Goal: Task Accomplishment & Management: Manage account settings

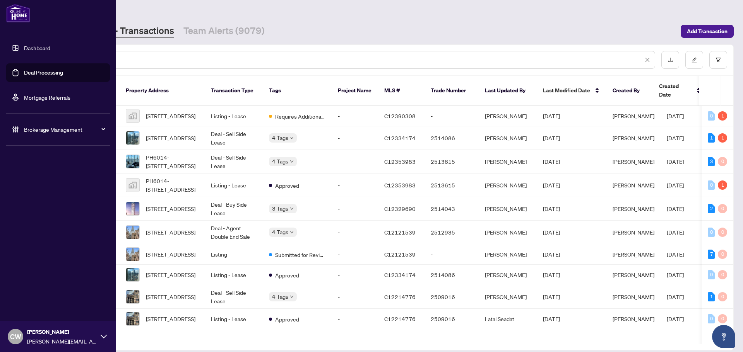
drag, startPoint x: 31, startPoint y: 56, endPoint x: 24, endPoint y: 55, distance: 6.8
click at [24, 55] on div "Dashboard Deal Processing Mortgage Referrals Brokerage Management CW [PERSON_NA…" at bounding box center [371, 176] width 743 height 352
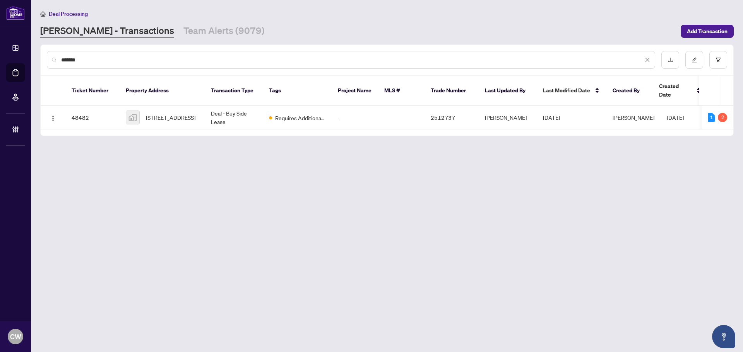
type input "*******"
click at [160, 113] on span "[STREET_ADDRESS]" at bounding box center [171, 117] width 50 height 9
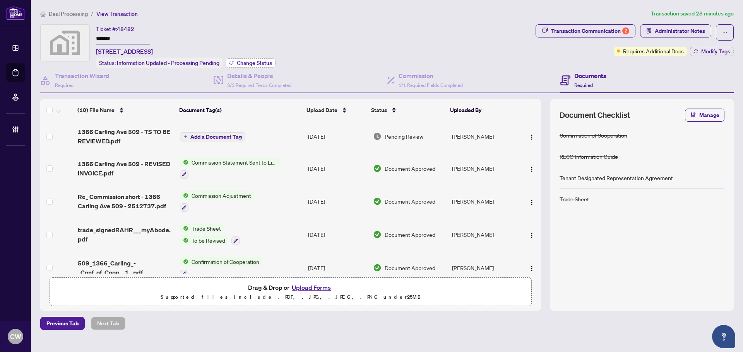
click at [255, 60] on span "Change Status" at bounding box center [254, 62] width 35 height 5
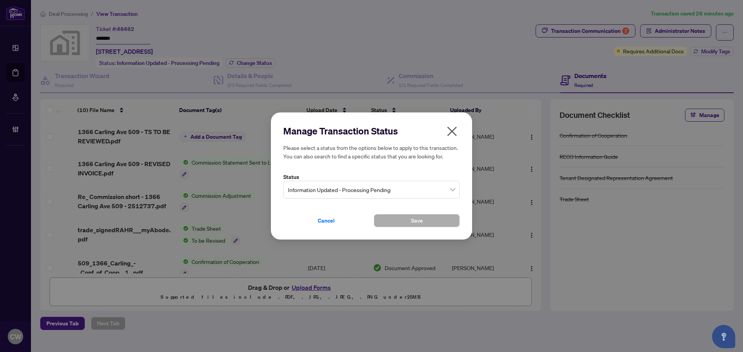
click at [396, 200] on div "Manage Transaction Status Please select a status from the options below to appl…" at bounding box center [371, 176] width 176 height 103
click at [395, 193] on span "Information Updated - Processing Pending" at bounding box center [371, 190] width 167 height 15
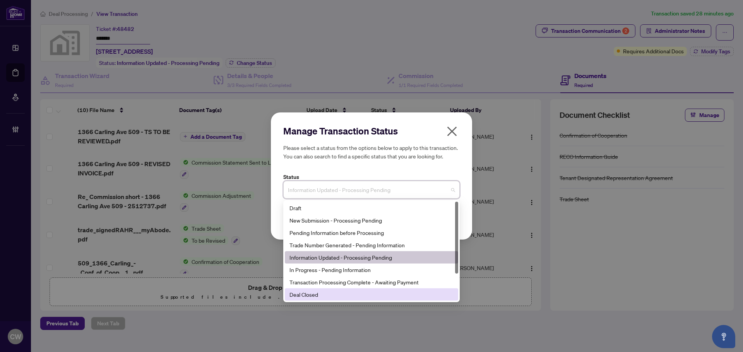
click at [374, 295] on div "Deal Closed" at bounding box center [371, 295] width 164 height 9
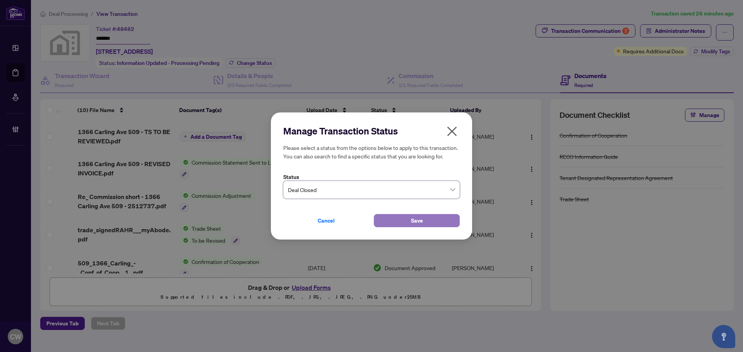
click at [395, 219] on button "Save" at bounding box center [417, 220] width 86 height 13
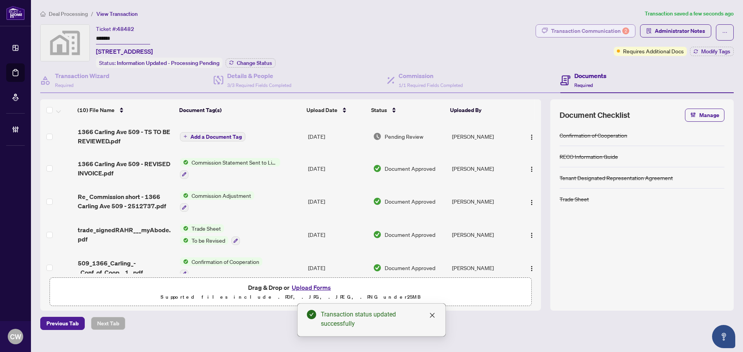
click at [615, 27] on div "Transaction Communication 2" at bounding box center [590, 31] width 78 height 12
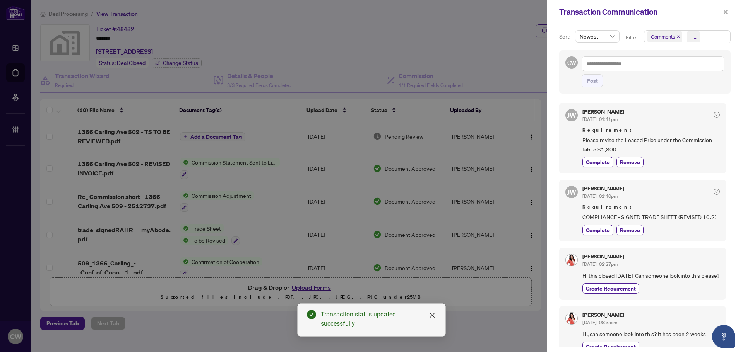
click at [677, 38] on icon "close" at bounding box center [678, 36] width 3 height 3
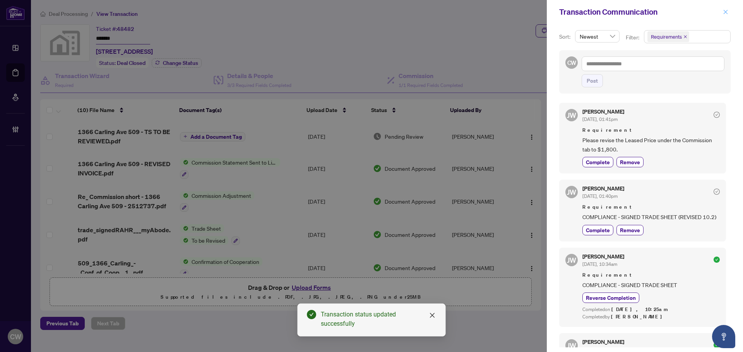
click at [722, 11] on button "button" at bounding box center [725, 11] width 10 height 9
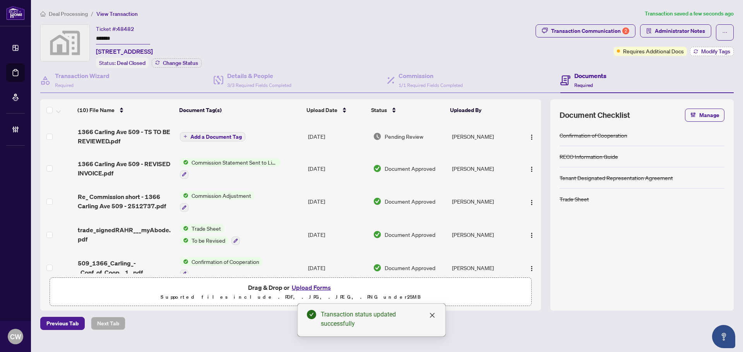
click at [717, 49] on span "Modify Tags" at bounding box center [715, 51] width 29 height 5
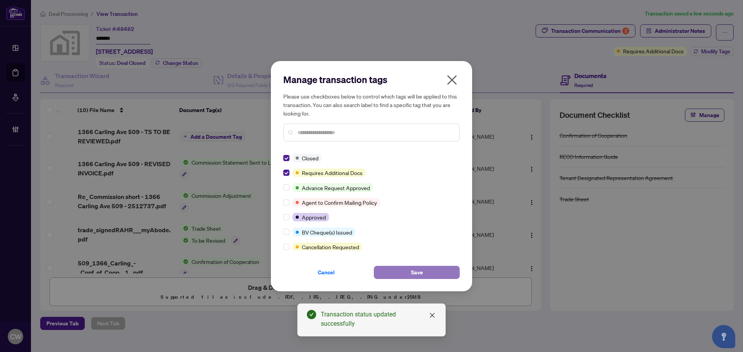
click at [404, 276] on button "Save" at bounding box center [417, 272] width 86 height 13
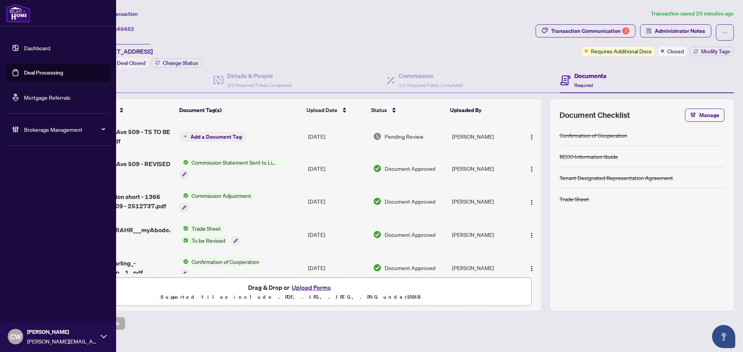
drag, startPoint x: 29, startPoint y: 73, endPoint x: 69, endPoint y: 72, distance: 40.7
click at [29, 73] on link "Deal Processing" at bounding box center [43, 72] width 39 height 7
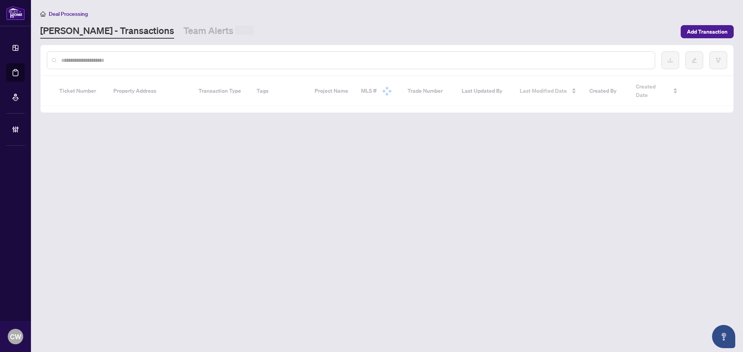
click at [127, 62] on input "text" at bounding box center [354, 60] width 587 height 9
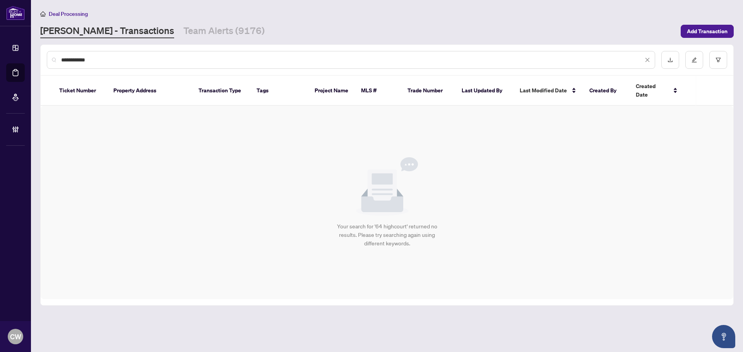
drag, startPoint x: 109, startPoint y: 57, endPoint x: 38, endPoint y: 57, distance: 71.6
click at [38, 57] on main "**********" at bounding box center [387, 176] width 712 height 352
paste input "text"
type input "*******"
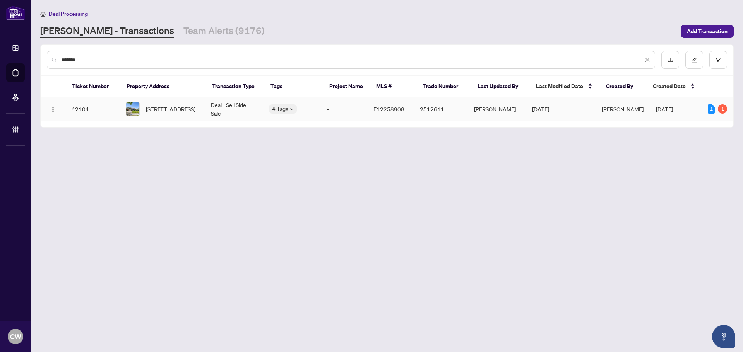
click at [156, 110] on span "[STREET_ADDRESS]" at bounding box center [171, 109] width 50 height 9
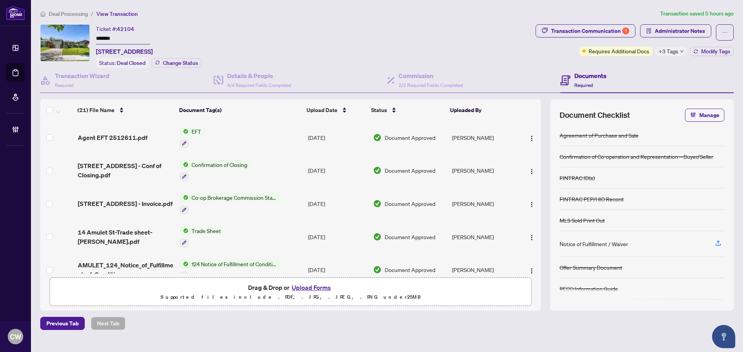
click at [131, 203] on span "[STREET_ADDRESS] - Invoice.pdf" at bounding box center [125, 203] width 95 height 9
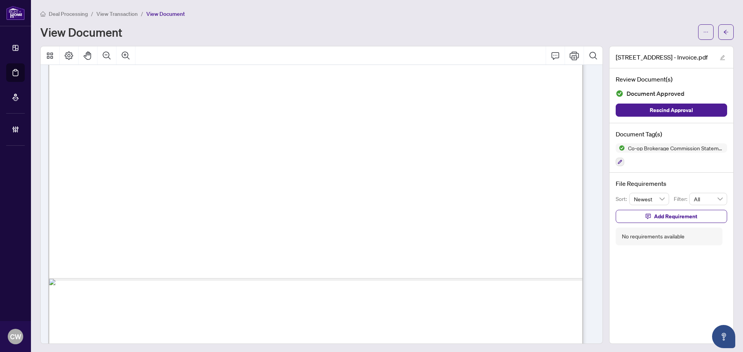
scroll to position [387, 0]
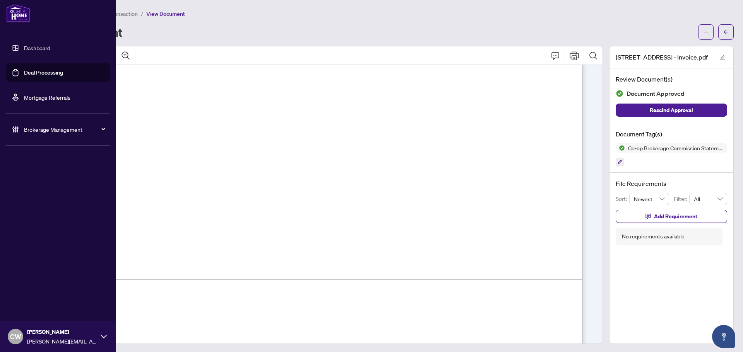
click at [25, 69] on link "Deal Processing" at bounding box center [43, 72] width 39 height 7
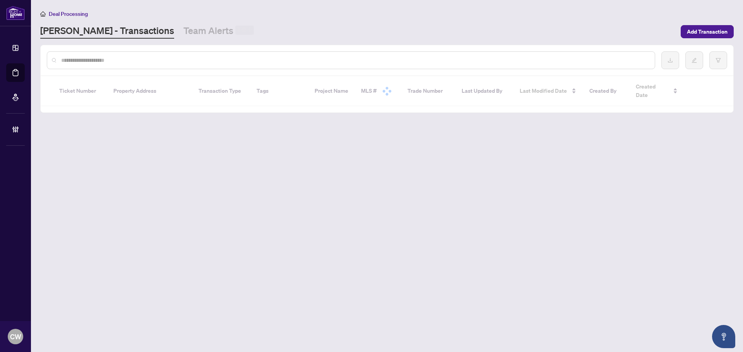
click at [150, 60] on input "text" at bounding box center [354, 60] width 587 height 9
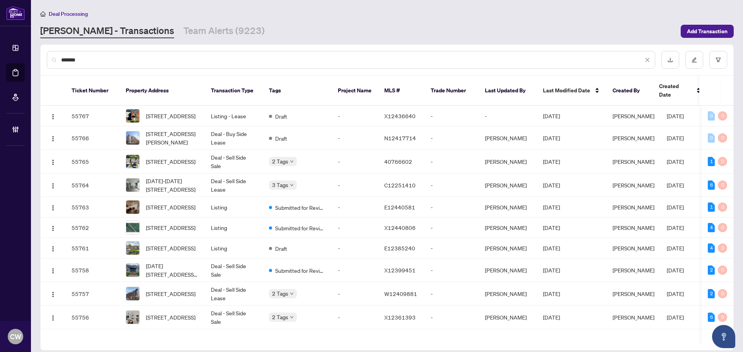
type input "*******"
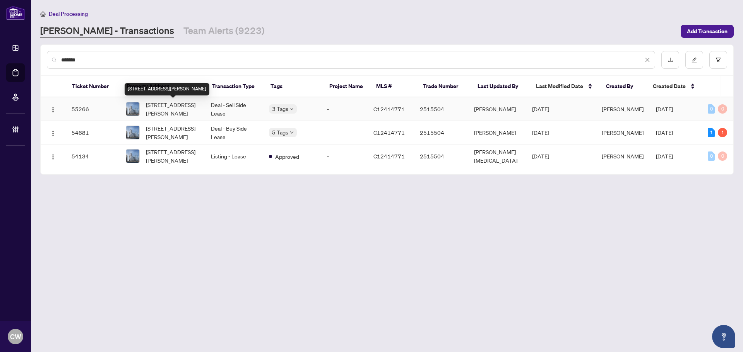
click at [176, 108] on span "[STREET_ADDRESS][PERSON_NAME]" at bounding box center [172, 109] width 53 height 17
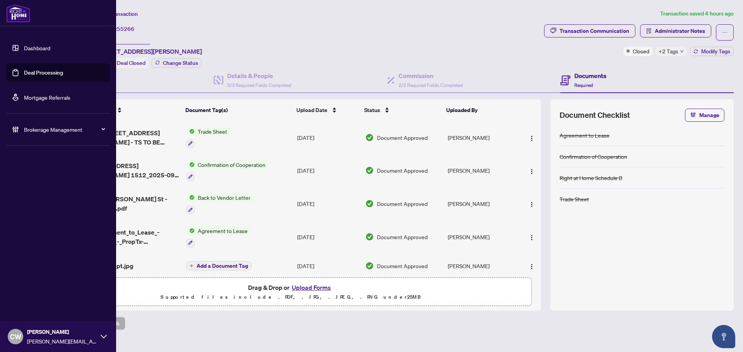
click at [24, 75] on link "Deal Processing" at bounding box center [43, 72] width 39 height 7
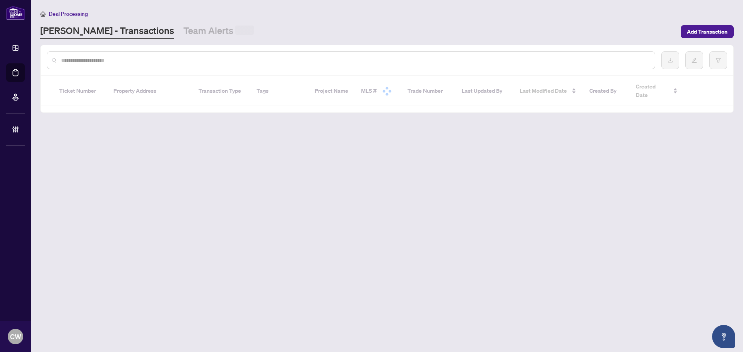
click at [123, 58] on input "text" at bounding box center [354, 60] width 587 height 9
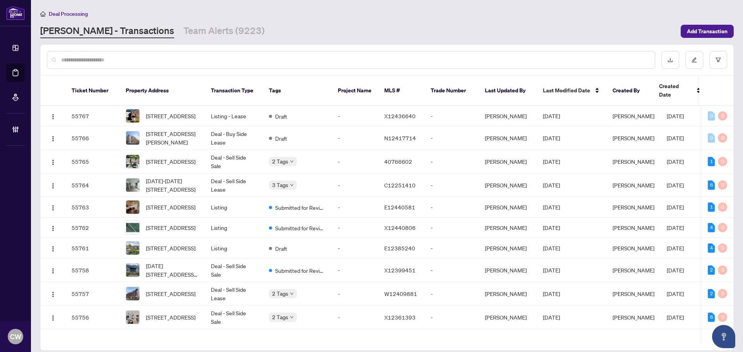
paste input "**********"
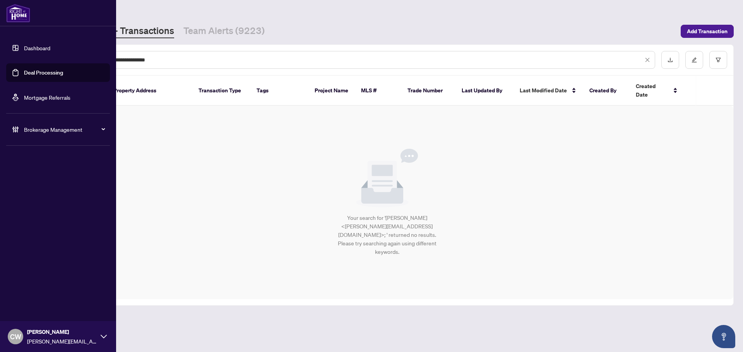
drag, startPoint x: 185, startPoint y: 61, endPoint x: 29, endPoint y: 59, distance: 155.5
click at [29, 59] on div "**********" at bounding box center [371, 176] width 743 height 352
type input "*******"
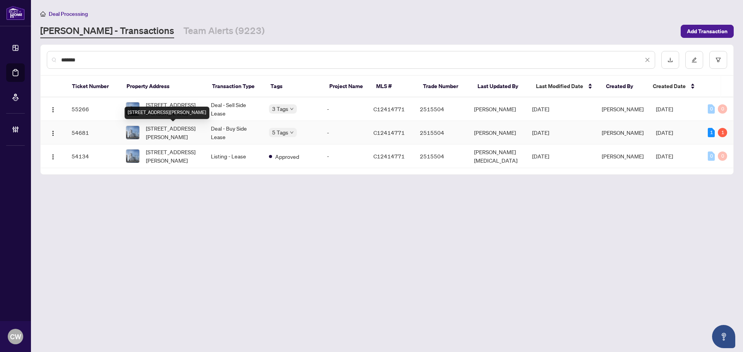
click at [179, 128] on span "[STREET_ADDRESS][PERSON_NAME]" at bounding box center [172, 132] width 53 height 17
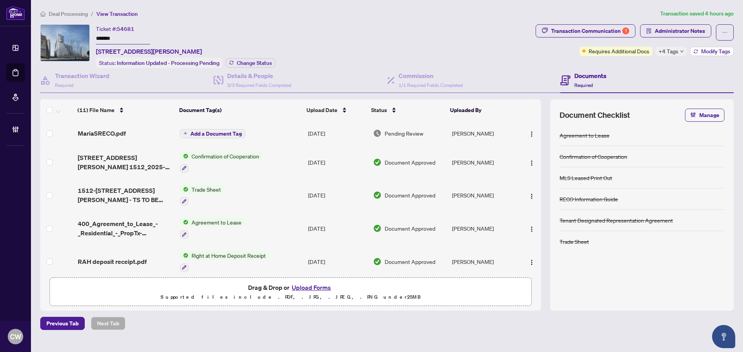
click at [705, 52] on span "Modify Tags" at bounding box center [715, 51] width 29 height 5
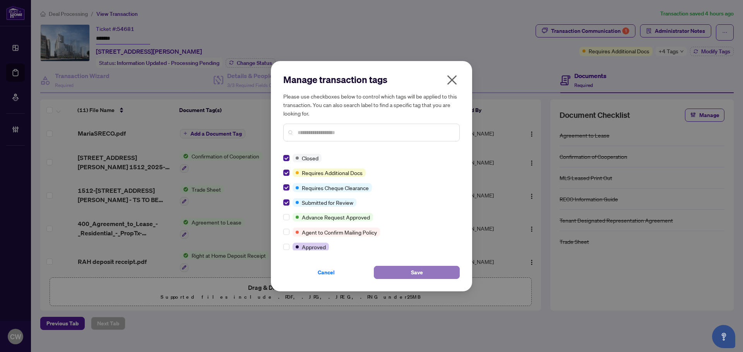
click at [412, 279] on span "Save" at bounding box center [417, 273] width 12 height 12
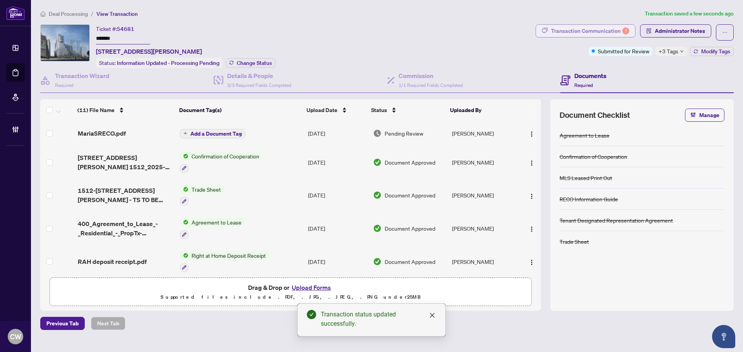
click at [618, 30] on div "Transaction Communication 1" at bounding box center [590, 31] width 78 height 12
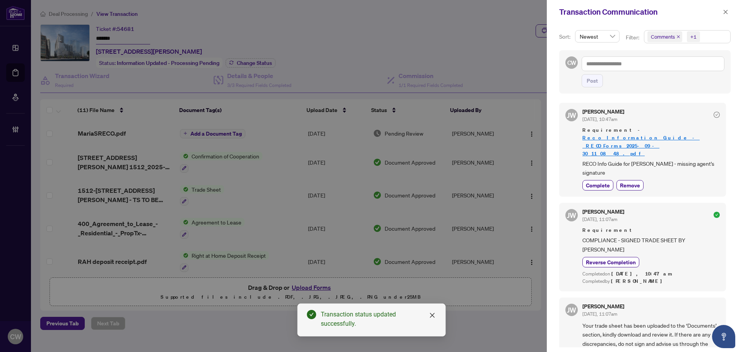
click at [677, 36] on icon "close" at bounding box center [678, 37] width 4 height 4
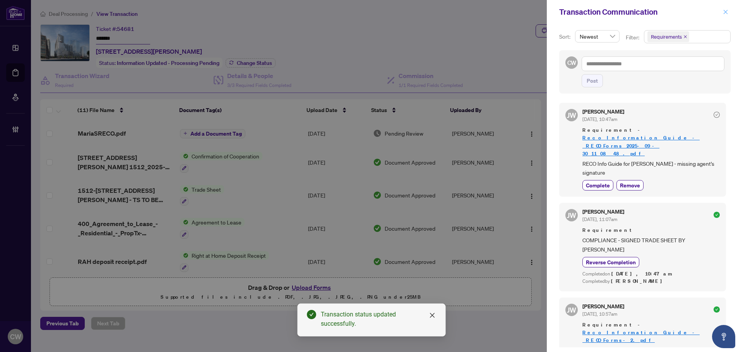
click at [725, 15] on span "button" at bounding box center [725, 12] width 5 height 12
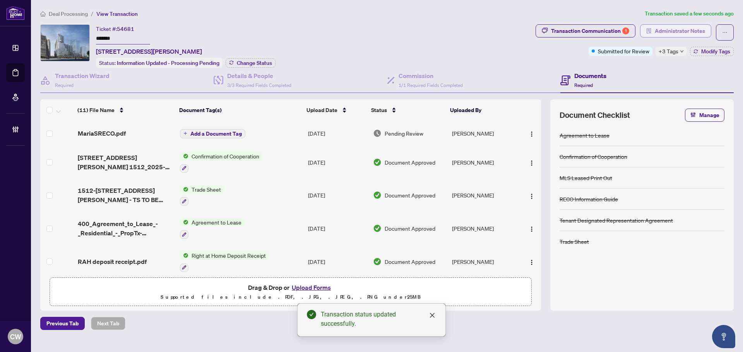
click at [691, 32] on span "Administrator Notes" at bounding box center [680, 31] width 50 height 12
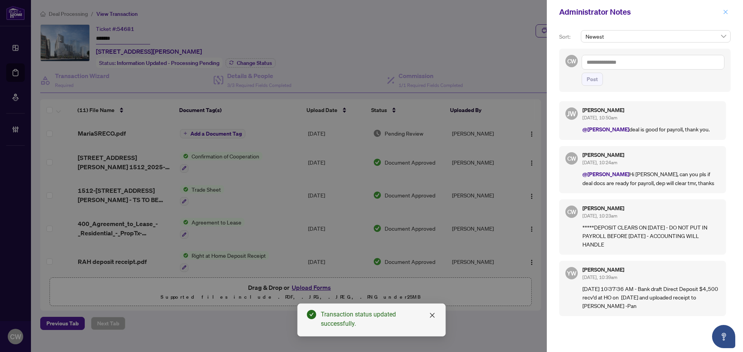
click at [724, 14] on icon "close" at bounding box center [725, 11] width 5 height 5
